Goal: Check status

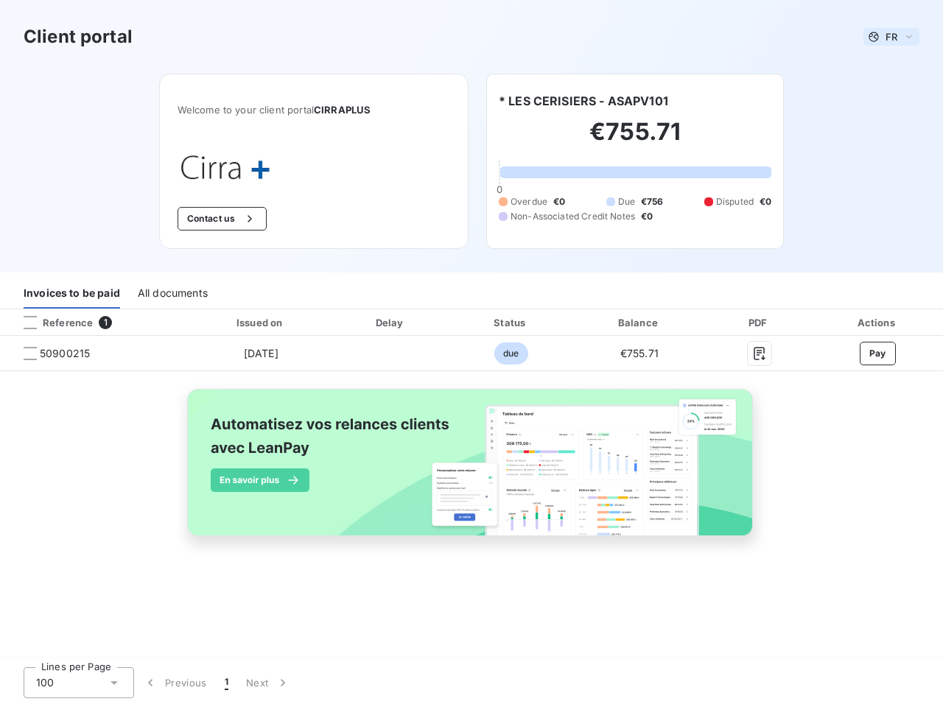
click at [891, 37] on span "FR" at bounding box center [891, 37] width 12 height 12
click at [220, 219] on button "Contact us" at bounding box center [222, 219] width 89 height 24
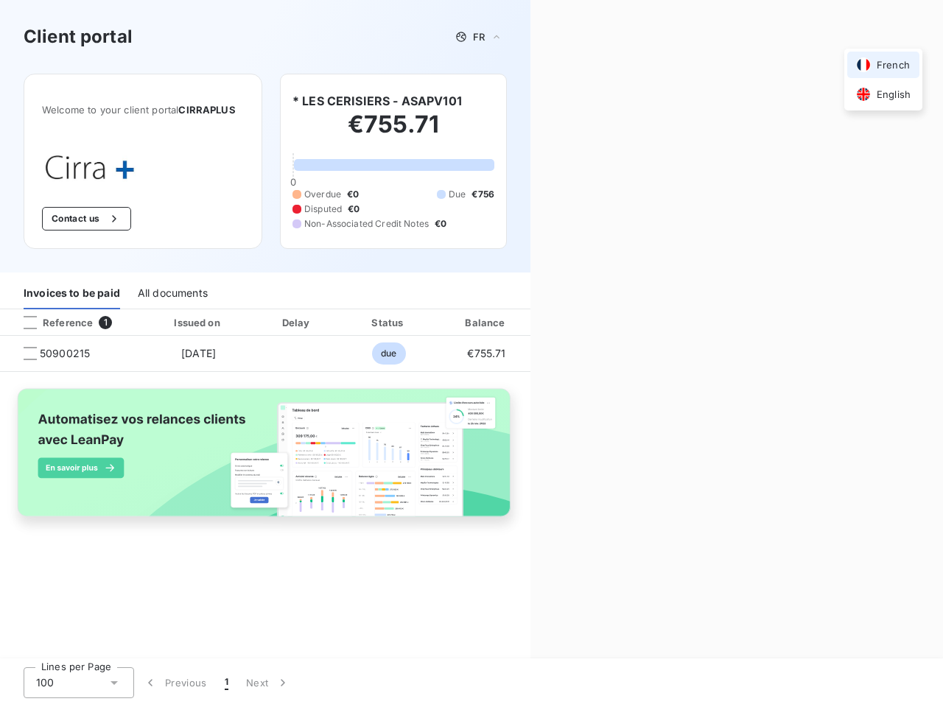
click at [583, 101] on div "Contact us Fill out the form below, and a member of our team will get back to y…" at bounding box center [736, 353] width 412 height 707
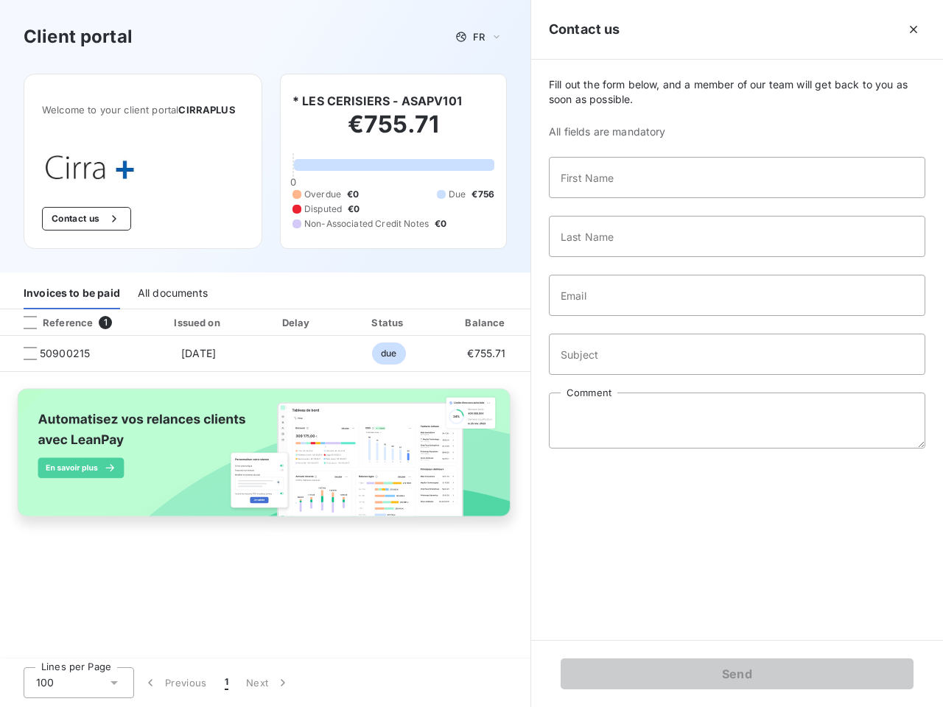
click at [71, 293] on div "Invoices to be paid" at bounding box center [72, 293] width 96 height 31
click at [172, 293] on div "All documents" at bounding box center [173, 293] width 70 height 31
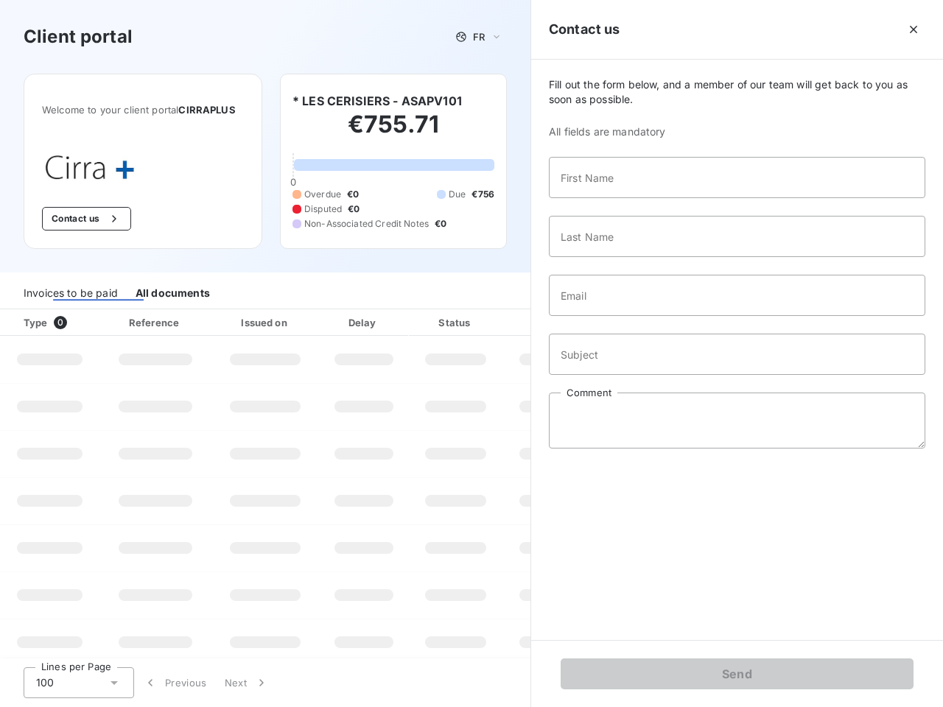
click at [94, 323] on th "Type 0" at bounding box center [49, 322] width 99 height 27
click at [30, 323] on th "Type 0" at bounding box center [49, 322] width 99 height 27
click at [260, 323] on th "Issued on" at bounding box center [265, 322] width 108 height 27
click at [390, 323] on th "Delay" at bounding box center [364, 322] width 90 height 27
click at [510, 323] on th "Amount" at bounding box center [552, 322] width 100 height 27
